Goal: Task Accomplishment & Management: Use online tool/utility

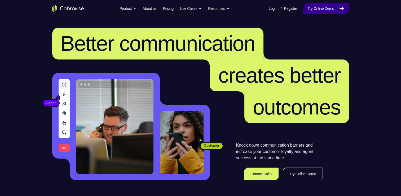
click at [314, 10] on link "Try Online Demo" at bounding box center [326, 8] width 46 height 11
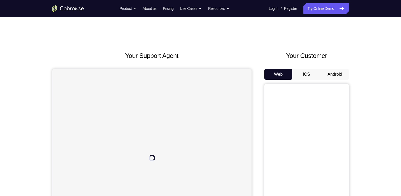
click at [335, 77] on button "Android" at bounding box center [335, 74] width 28 height 11
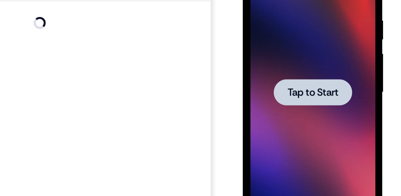
scroll to position [58, 0]
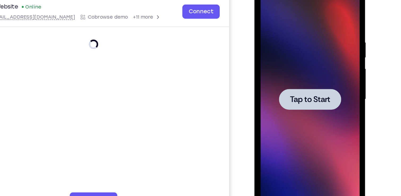
click at [284, 79] on div at bounding box center [292, 61] width 67 height 149
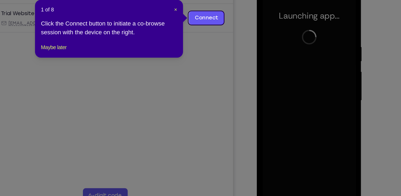
drag, startPoint x: 210, startPoint y: 41, endPoint x: 267, endPoint y: 89, distance: 74.0
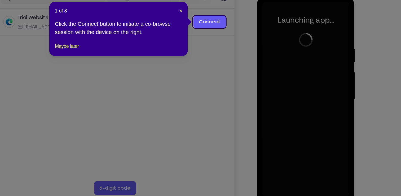
scroll to position [58, 0]
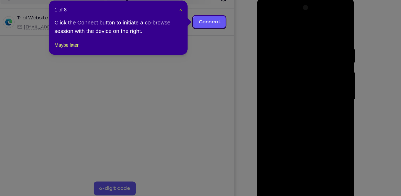
click at [211, 40] on span "×" at bounding box center [211, 39] width 2 height 4
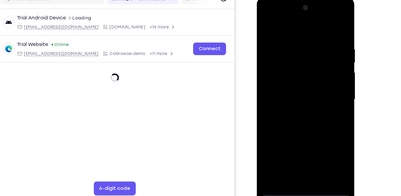
drag, startPoint x: 277, startPoint y: 68, endPoint x: 266, endPoint y: 129, distance: 62.1
click at [266, 129] on div at bounding box center [294, 75] width 67 height 149
click at [291, 147] on div at bounding box center [294, 75] width 67 height 149
click at [315, 120] on div at bounding box center [294, 75] width 67 height 149
click at [285, 23] on div at bounding box center [294, 75] width 67 height 149
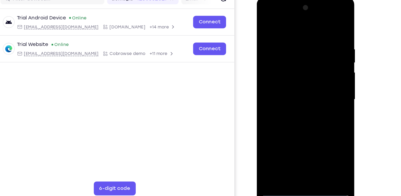
click at [285, 45] on div at bounding box center [294, 75] width 67 height 149
click at [325, 128] on div at bounding box center [294, 75] width 67 height 149
click at [292, 65] on div at bounding box center [294, 75] width 67 height 149
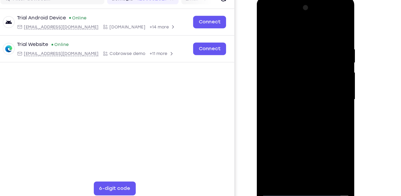
click at [293, 89] on div at bounding box center [294, 75] width 67 height 149
click at [298, 99] on div at bounding box center [294, 75] width 67 height 149
drag, startPoint x: 292, startPoint y: 115, endPoint x: 291, endPoint y: 109, distance: 5.4
click at [291, 109] on div at bounding box center [294, 75] width 67 height 149
click at [274, 146] on div at bounding box center [294, 75] width 67 height 149
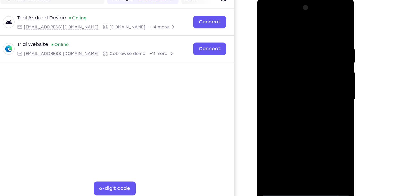
click at [274, 146] on div at bounding box center [294, 75] width 67 height 149
drag, startPoint x: 294, startPoint y: 119, endPoint x: 292, endPoint y: 74, distance: 44.6
click at [292, 74] on div at bounding box center [294, 75] width 67 height 149
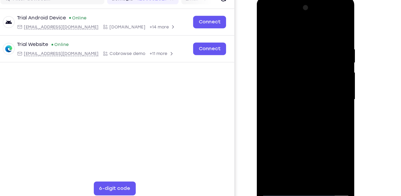
drag, startPoint x: 303, startPoint y: 58, endPoint x: 306, endPoint y: 148, distance: 90.0
click at [306, 148] on div at bounding box center [294, 75] width 67 height 149
click at [308, 49] on div at bounding box center [294, 75] width 67 height 149
click at [300, 49] on div at bounding box center [294, 75] width 67 height 149
drag, startPoint x: 293, startPoint y: 128, endPoint x: 312, endPoint y: 33, distance: 97.4
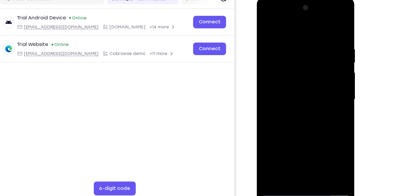
click at [312, 33] on div at bounding box center [294, 75] width 67 height 149
drag, startPoint x: 286, startPoint y: 55, endPoint x: 290, endPoint y: 55, distance: 4.3
click at [290, 55] on div at bounding box center [294, 75] width 67 height 149
click at [293, 108] on div at bounding box center [294, 75] width 67 height 149
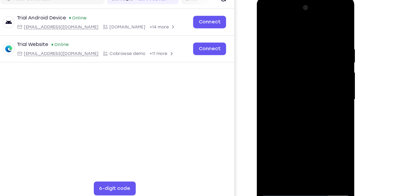
drag, startPoint x: 289, startPoint y: 100, endPoint x: 289, endPoint y: 18, distance: 81.7
click at [289, 18] on div at bounding box center [294, 75] width 67 height 149
click at [276, 146] on div at bounding box center [294, 75] width 67 height 149
drag, startPoint x: 283, startPoint y: 118, endPoint x: 292, endPoint y: 36, distance: 83.2
click at [292, 36] on div at bounding box center [294, 75] width 67 height 149
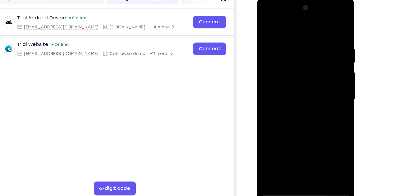
drag, startPoint x: 285, startPoint y: 124, endPoint x: 291, endPoint y: 33, distance: 90.7
click at [291, 33] on div at bounding box center [294, 75] width 67 height 149
drag, startPoint x: 293, startPoint y: 41, endPoint x: 303, endPoint y: 160, distance: 119.5
click at [303, 156] on html "Online web based iOS Simulators and Android Emulators. Run iPhone, iPad, Mobile…" at bounding box center [295, 76] width 76 height 159
click at [313, 32] on div at bounding box center [294, 75] width 67 height 149
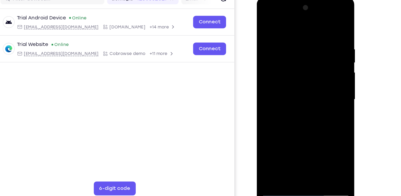
click at [267, 136] on div at bounding box center [294, 75] width 67 height 149
click at [267, 137] on div at bounding box center [294, 75] width 67 height 149
click at [267, 134] on div at bounding box center [294, 75] width 67 height 149
click at [265, 135] on div at bounding box center [294, 75] width 67 height 149
drag, startPoint x: 294, startPoint y: 129, endPoint x: 302, endPoint y: 78, distance: 51.5
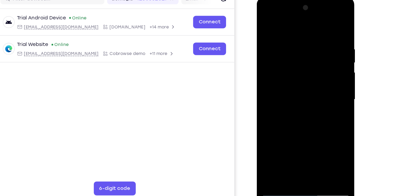
click at [302, 78] on div at bounding box center [294, 75] width 67 height 149
click at [291, 91] on div at bounding box center [294, 75] width 67 height 149
click at [309, 102] on div at bounding box center [294, 75] width 67 height 149
drag, startPoint x: 295, startPoint y: 98, endPoint x: 293, endPoint y: 49, distance: 48.6
click at [293, 49] on div at bounding box center [294, 75] width 67 height 149
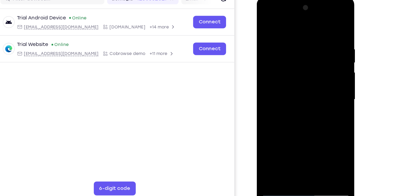
drag, startPoint x: 297, startPoint y: 89, endPoint x: 305, endPoint y: 54, distance: 36.5
click at [305, 54] on div at bounding box center [294, 75] width 67 height 149
drag, startPoint x: 297, startPoint y: 95, endPoint x: 306, endPoint y: 41, distance: 54.4
click at [306, 41] on div at bounding box center [294, 75] width 67 height 149
click at [276, 145] on div at bounding box center [294, 75] width 67 height 149
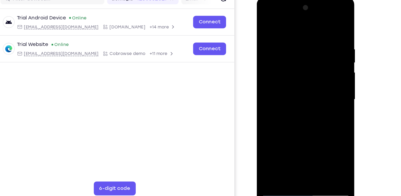
click at [287, 117] on div at bounding box center [294, 75] width 67 height 149
drag, startPoint x: 288, startPoint y: 115, endPoint x: 299, endPoint y: 44, distance: 72.0
click at [299, 44] on div at bounding box center [294, 75] width 67 height 149
drag, startPoint x: 291, startPoint y: 121, endPoint x: 299, endPoint y: 60, distance: 62.4
click at [299, 60] on div at bounding box center [294, 75] width 67 height 149
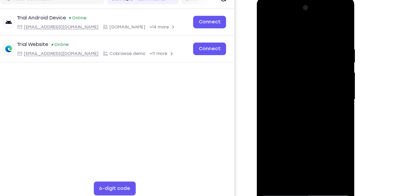
click at [276, 147] on div at bounding box center [294, 75] width 67 height 149
drag, startPoint x: 294, startPoint y: 128, endPoint x: 297, endPoint y: 52, distance: 76.2
click at [297, 52] on div at bounding box center [294, 75] width 67 height 149
drag, startPoint x: 283, startPoint y: 115, endPoint x: 293, endPoint y: 47, distance: 68.5
click at [293, 47] on div at bounding box center [294, 75] width 67 height 149
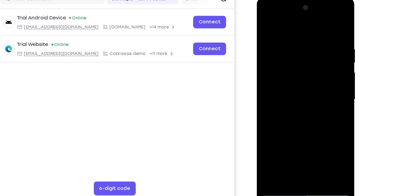
drag, startPoint x: 284, startPoint y: 114, endPoint x: 291, endPoint y: 29, distance: 84.6
click at [291, 29] on div at bounding box center [294, 75] width 67 height 149
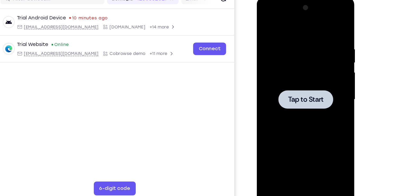
click at [293, 58] on div at bounding box center [294, 75] width 67 height 149
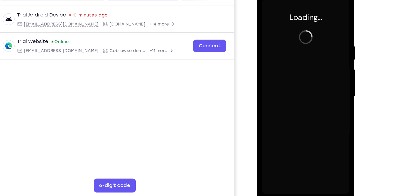
scroll to position [58, 0]
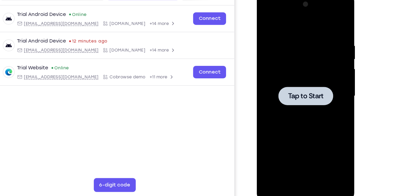
click at [302, 79] on div at bounding box center [294, 72] width 67 height 149
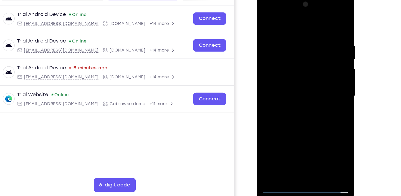
click at [295, 141] on div at bounding box center [294, 72] width 67 height 149
click at [321, 118] on div at bounding box center [294, 72] width 67 height 149
click at [286, 20] on div at bounding box center [294, 72] width 67 height 149
click at [294, 42] on div at bounding box center [294, 72] width 67 height 149
click at [298, 104] on div at bounding box center [294, 72] width 67 height 149
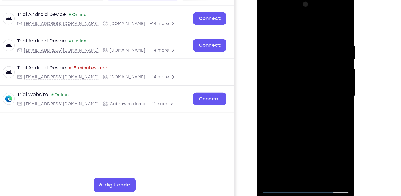
click at [316, 19] on div at bounding box center [294, 72] width 67 height 149
click at [279, 43] on div at bounding box center [294, 72] width 67 height 149
drag, startPoint x: 304, startPoint y: 87, endPoint x: 298, endPoint y: 53, distance: 34.3
click at [298, 53] on div at bounding box center [294, 72] width 67 height 149
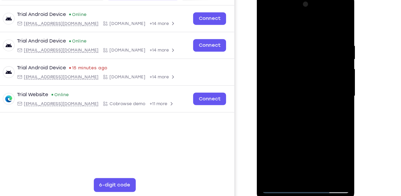
click at [320, 111] on div at bounding box center [294, 72] width 67 height 149
drag, startPoint x: 312, startPoint y: 117, endPoint x: 313, endPoint y: 53, distance: 63.9
click at [313, 53] on div at bounding box center [294, 72] width 67 height 149
drag, startPoint x: 306, startPoint y: 107, endPoint x: 309, endPoint y: 48, distance: 58.4
click at [309, 48] on div at bounding box center [294, 72] width 67 height 149
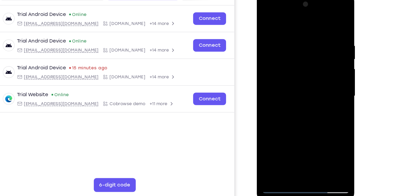
drag, startPoint x: 303, startPoint y: 95, endPoint x: 305, endPoint y: 47, distance: 47.8
click at [305, 47] on div at bounding box center [294, 72] width 67 height 149
click at [303, 111] on div at bounding box center [294, 72] width 67 height 149
click at [294, 69] on div at bounding box center [294, 72] width 67 height 149
click at [321, 83] on div at bounding box center [294, 72] width 67 height 149
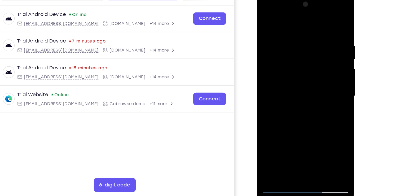
click at [317, 81] on div at bounding box center [294, 72] width 67 height 149
click at [325, 87] on div at bounding box center [294, 72] width 67 height 149
click at [291, 57] on div at bounding box center [294, 72] width 67 height 149
click at [303, 73] on div at bounding box center [294, 72] width 67 height 149
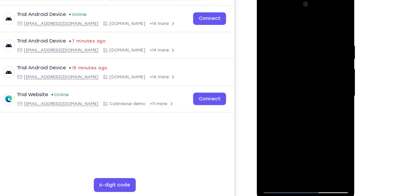
click at [303, 73] on div at bounding box center [294, 72] width 67 height 149
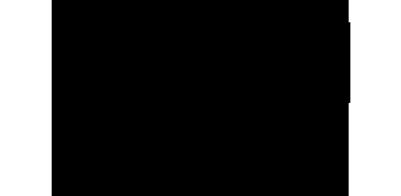
drag, startPoint x: 87, startPoint y: -114, endPoint x: 90, endPoint y: -143, distance: 29.0
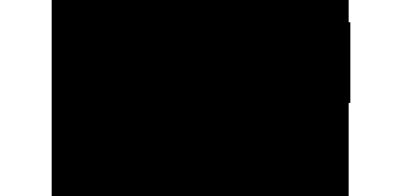
drag, startPoint x: 91, startPoint y: -119, endPoint x: 94, endPoint y: -152, distance: 33.3
drag, startPoint x: 84, startPoint y: -110, endPoint x: 93, endPoint y: -152, distance: 42.8
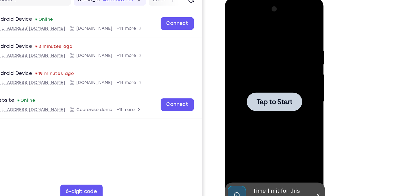
click at [247, 84] on div at bounding box center [262, 76] width 67 height 149
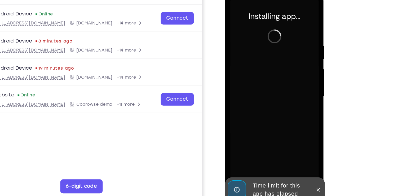
scroll to position [58, 0]
click at [295, 141] on icon at bounding box center [295, 142] width 4 height 4
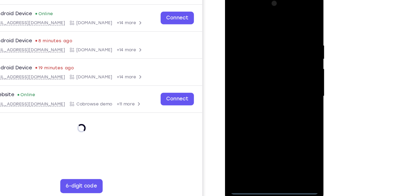
click at [262, 141] on div at bounding box center [262, 71] width 67 height 149
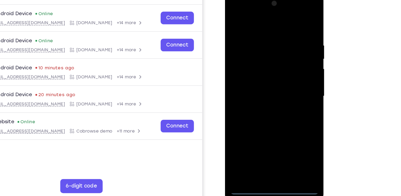
click at [284, 119] on div at bounding box center [262, 71] width 67 height 149
click at [239, 8] on div at bounding box center [262, 71] width 67 height 149
click at [258, 41] on div at bounding box center [262, 71] width 67 height 149
click at [265, 102] on div at bounding box center [262, 71] width 67 height 149
click at [285, 17] on div at bounding box center [262, 71] width 67 height 149
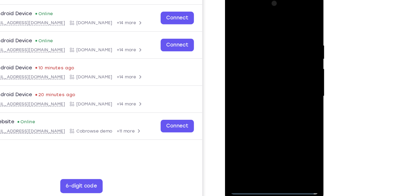
click at [258, 20] on div at bounding box center [262, 71] width 67 height 149
drag, startPoint x: 258, startPoint y: 101, endPoint x: 267, endPoint y: 17, distance: 84.0
click at [267, 17] on div at bounding box center [262, 71] width 67 height 149
drag, startPoint x: 258, startPoint y: 98, endPoint x: 268, endPoint y: -7, distance: 105.8
click at [268, 0] on html "Online web based iOS Simulators and Android Emulators. Run iPhone, iPad, Mobile…" at bounding box center [263, 72] width 76 height 159
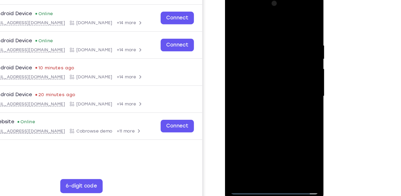
drag, startPoint x: 261, startPoint y: 84, endPoint x: 262, endPoint y: 34, distance: 49.9
click at [262, 34] on div at bounding box center [262, 71] width 67 height 149
drag, startPoint x: 263, startPoint y: 86, endPoint x: 266, endPoint y: 31, distance: 55.2
click at [266, 31] on div at bounding box center [262, 71] width 67 height 149
drag, startPoint x: 267, startPoint y: 82, endPoint x: 269, endPoint y: 38, distance: 44.3
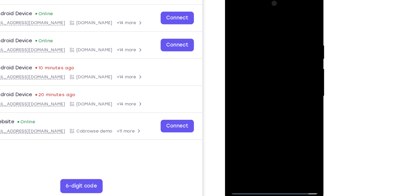
click at [269, 38] on div at bounding box center [262, 71] width 67 height 149
drag, startPoint x: 272, startPoint y: 94, endPoint x: 272, endPoint y: 25, distance: 69.0
click at [272, 25] on div at bounding box center [262, 71] width 67 height 149
drag, startPoint x: 268, startPoint y: 80, endPoint x: 271, endPoint y: 67, distance: 12.5
click at [271, 67] on div at bounding box center [262, 71] width 67 height 149
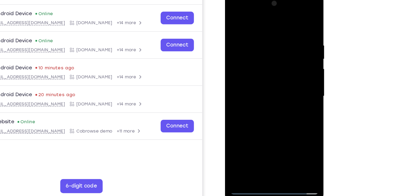
drag, startPoint x: 267, startPoint y: 95, endPoint x: 268, endPoint y: 50, distance: 44.8
click at [268, 50] on div at bounding box center [262, 71] width 67 height 149
drag, startPoint x: 258, startPoint y: 79, endPoint x: 261, endPoint y: 36, distance: 42.6
click at [261, 36] on div at bounding box center [262, 71] width 67 height 149
drag, startPoint x: 264, startPoint y: 88, endPoint x: 270, endPoint y: 29, distance: 58.7
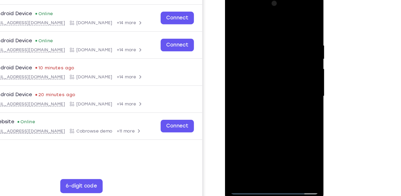
click at [270, 29] on div at bounding box center [262, 71] width 67 height 149
drag, startPoint x: 268, startPoint y: 80, endPoint x: 272, endPoint y: 67, distance: 13.6
click at [272, 67] on div at bounding box center [262, 71] width 67 height 149
click at [274, 70] on div at bounding box center [262, 71] width 67 height 149
click at [265, 69] on div at bounding box center [262, 71] width 67 height 149
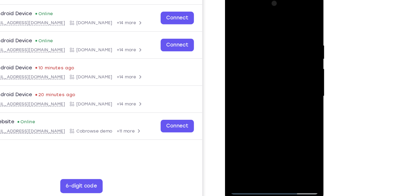
click at [283, 83] on div at bounding box center [262, 71] width 67 height 149
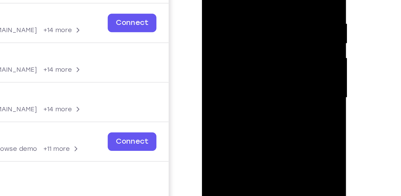
scroll to position [58, 0]
